Goal: Task Accomplishment & Management: Manage account settings

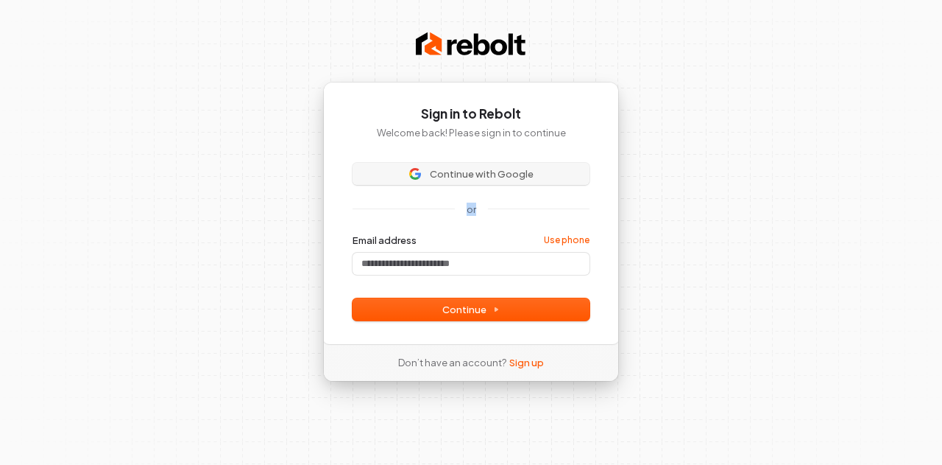
drag, startPoint x: 477, startPoint y: 198, endPoint x: 481, endPoint y: 183, distance: 16.1
click at [481, 183] on div "Continue with Google or Email address Use phone Password Continue" at bounding box center [471, 242] width 237 height 158
click at [481, 183] on button "Continue with Google" at bounding box center [471, 174] width 237 height 22
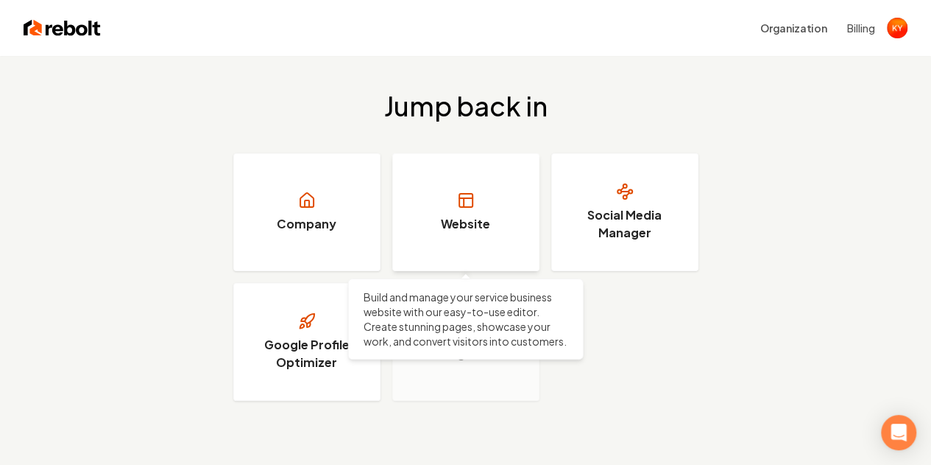
click at [524, 183] on link "Website" at bounding box center [465, 212] width 147 height 118
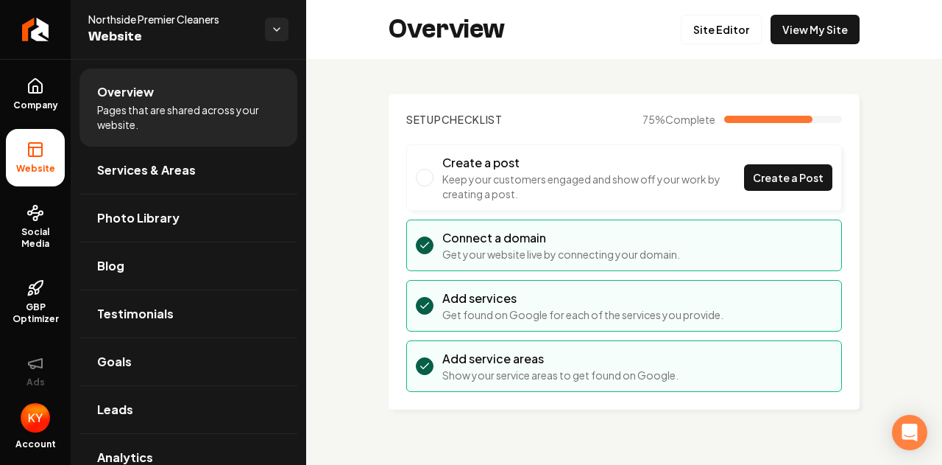
drag, startPoint x: 99, startPoint y: 1, endPoint x: 356, endPoint y: 219, distance: 336.9
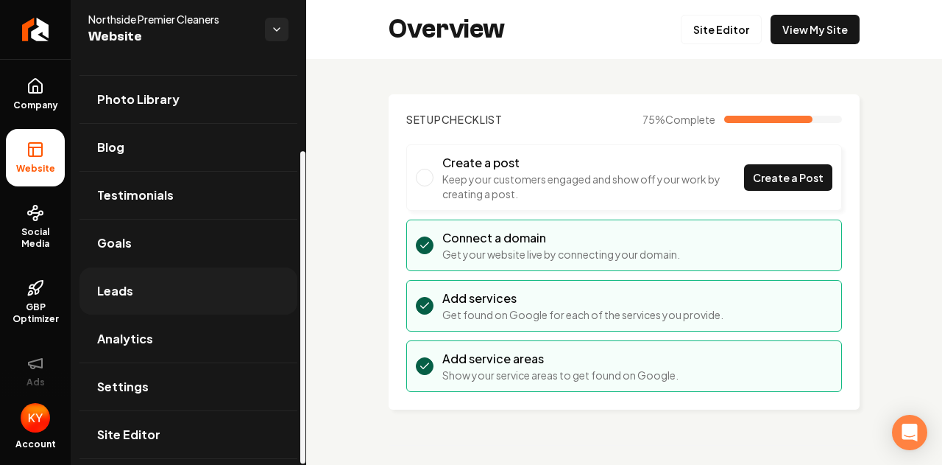
click at [138, 279] on link "Leads" at bounding box center [189, 290] width 218 height 47
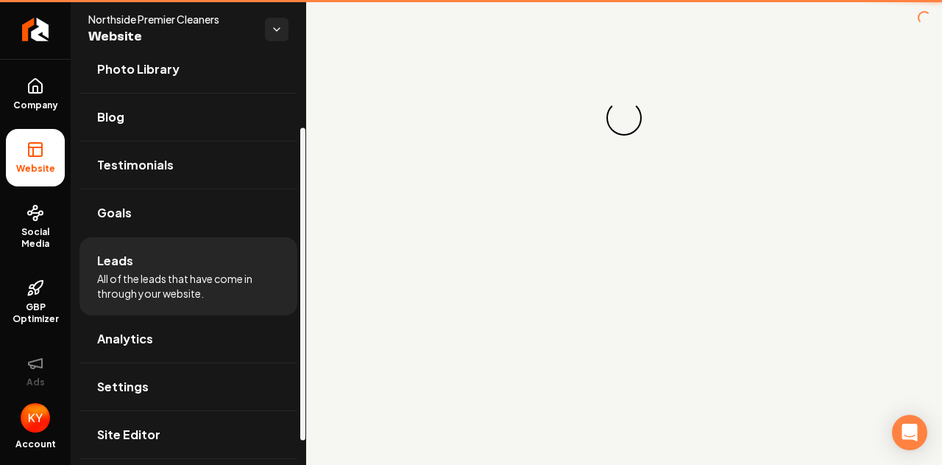
scroll to position [88, 0]
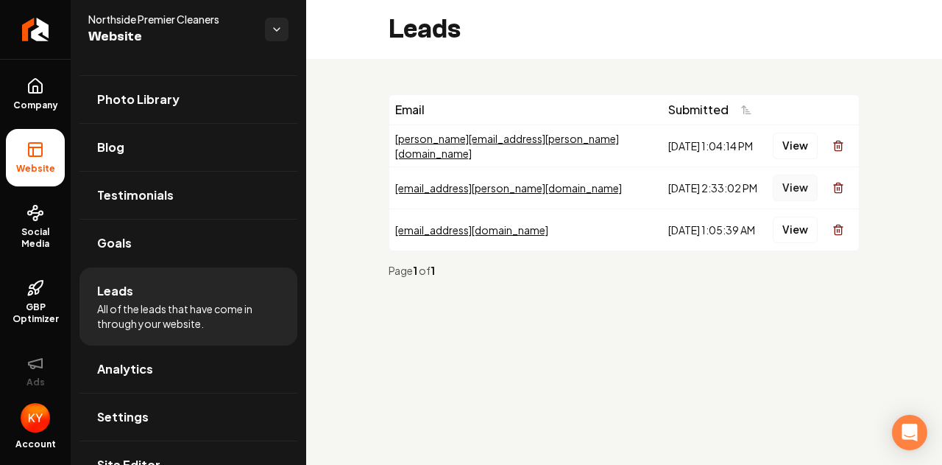
click at [796, 183] on button "View" at bounding box center [795, 187] width 45 height 27
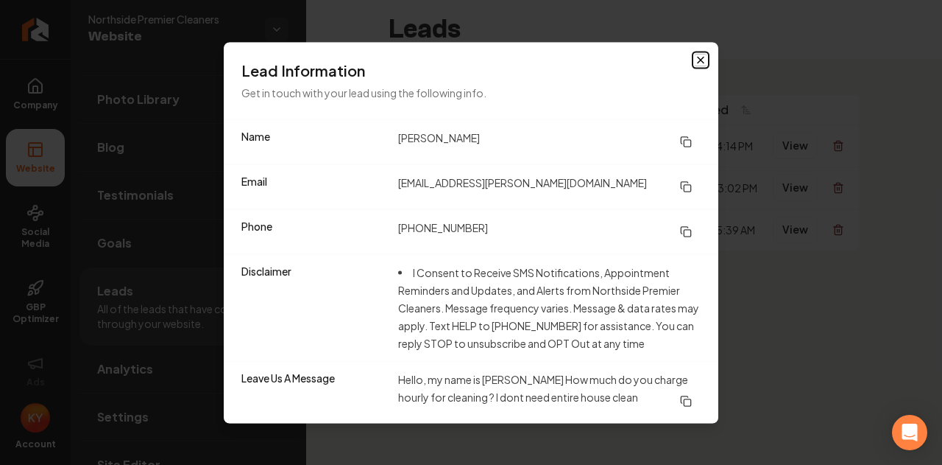
click at [704, 61] on icon "button" at bounding box center [701, 60] width 12 height 12
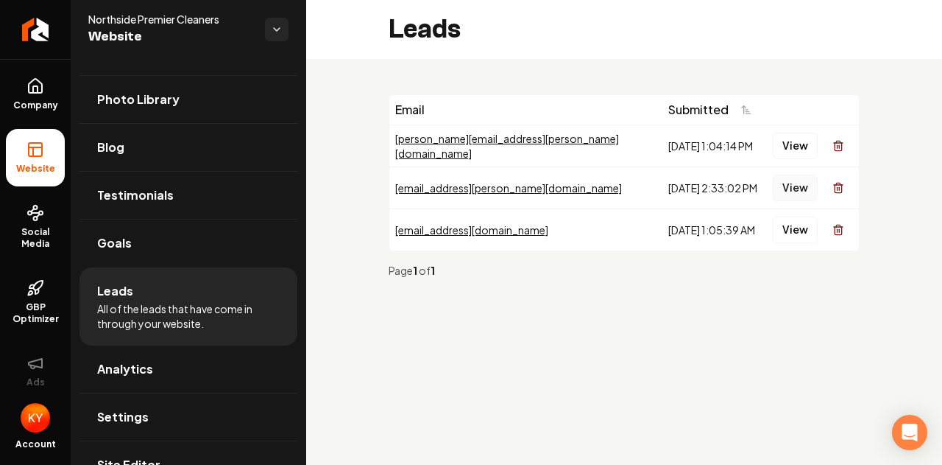
click at [793, 187] on button "View" at bounding box center [795, 187] width 45 height 27
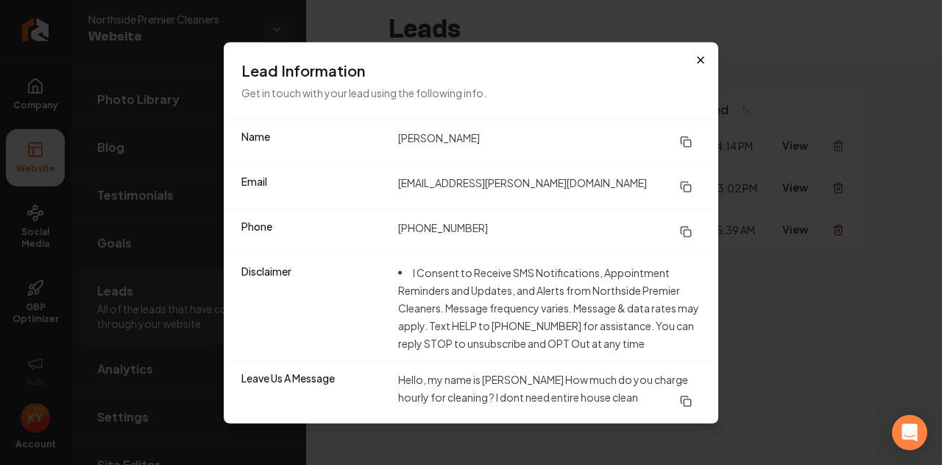
click at [704, 60] on icon "button" at bounding box center [701, 60] width 12 height 12
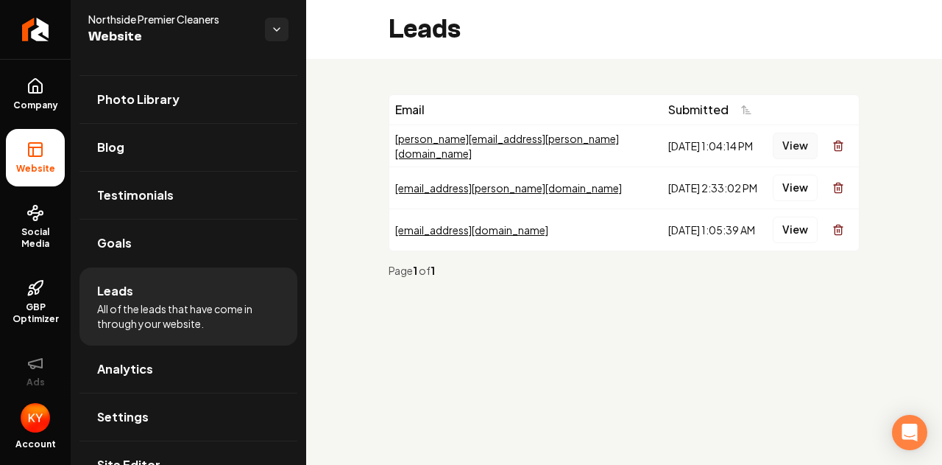
click at [791, 139] on button "View" at bounding box center [795, 146] width 45 height 27
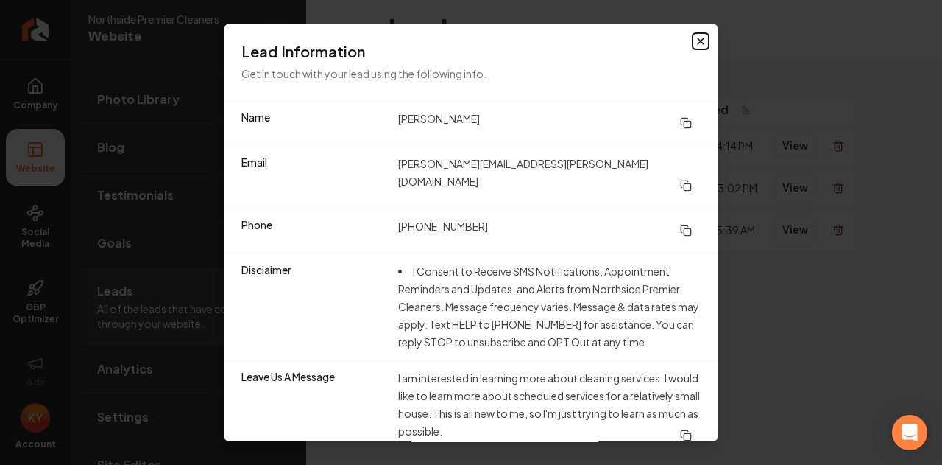
click at [701, 43] on icon "button" at bounding box center [701, 41] width 6 height 6
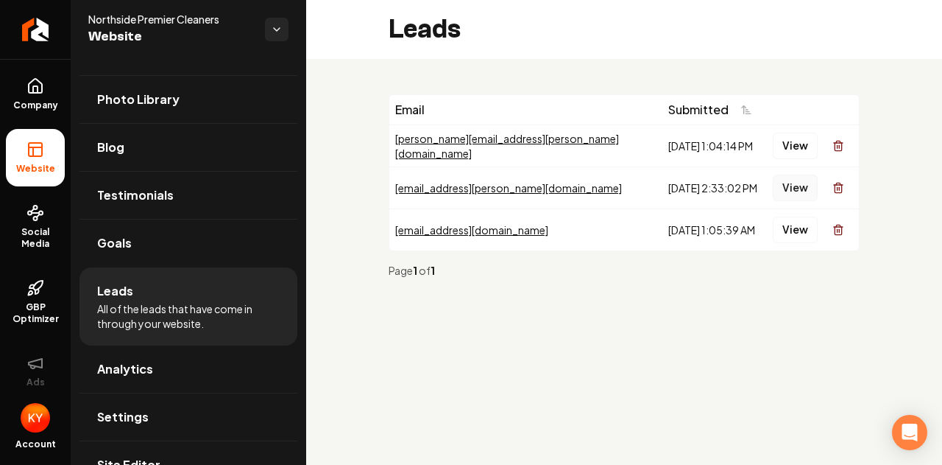
click at [782, 190] on button "View" at bounding box center [795, 187] width 45 height 27
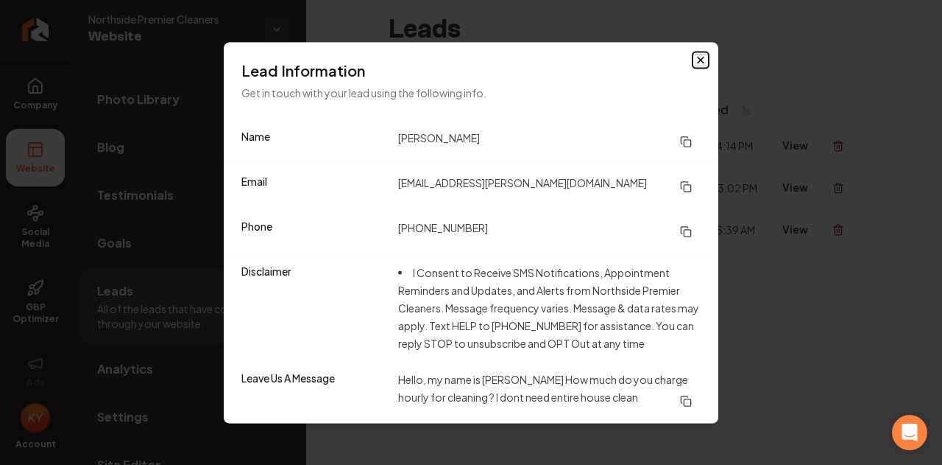
click at [699, 58] on icon "button" at bounding box center [701, 60] width 12 height 12
